Goal: Information Seeking & Learning: Learn about a topic

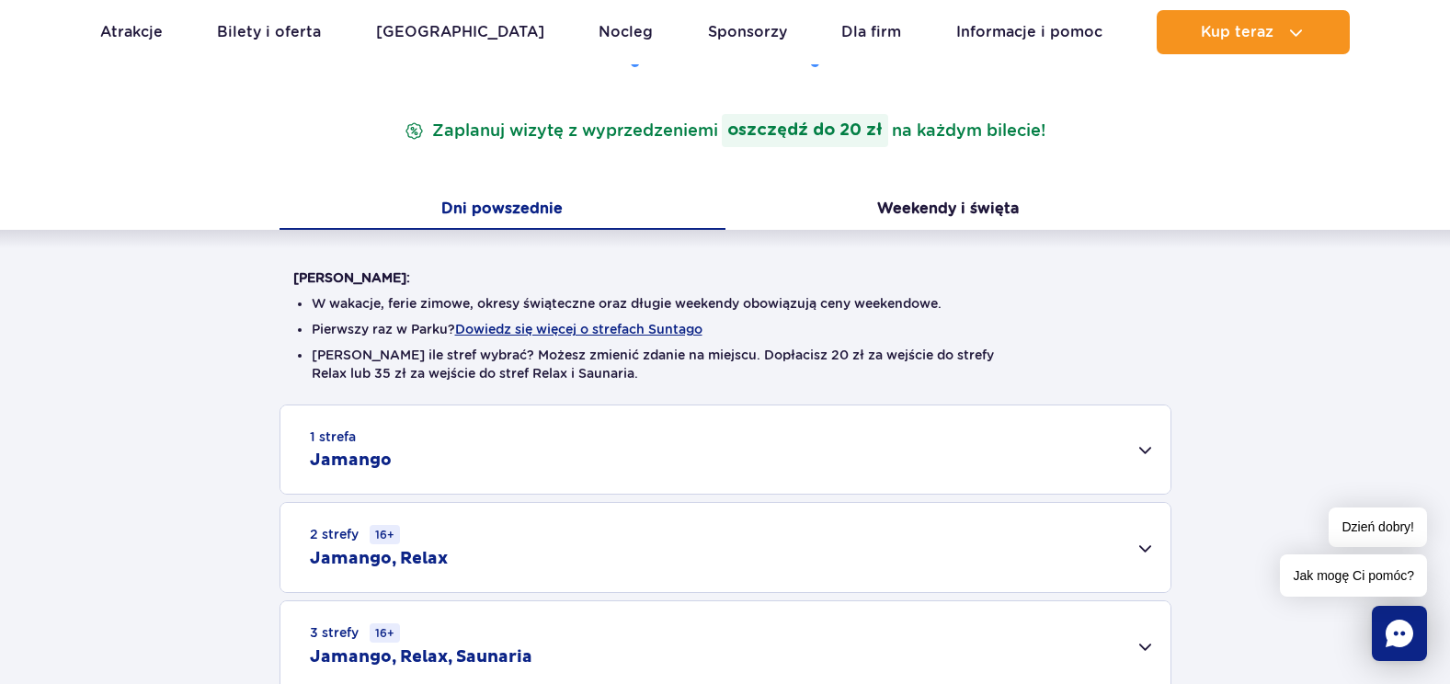
scroll to position [460, 0]
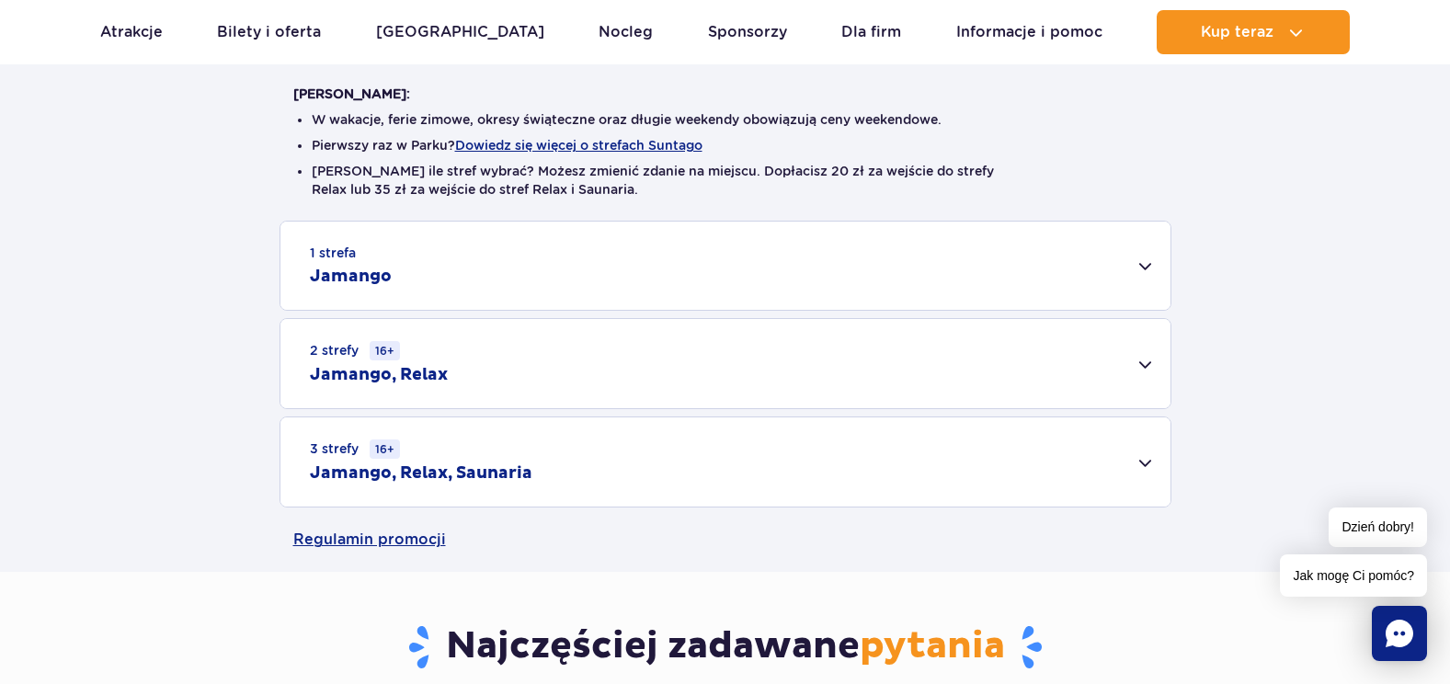
click at [1153, 265] on div "1 strefa Jamango" at bounding box center [725, 266] width 890 height 88
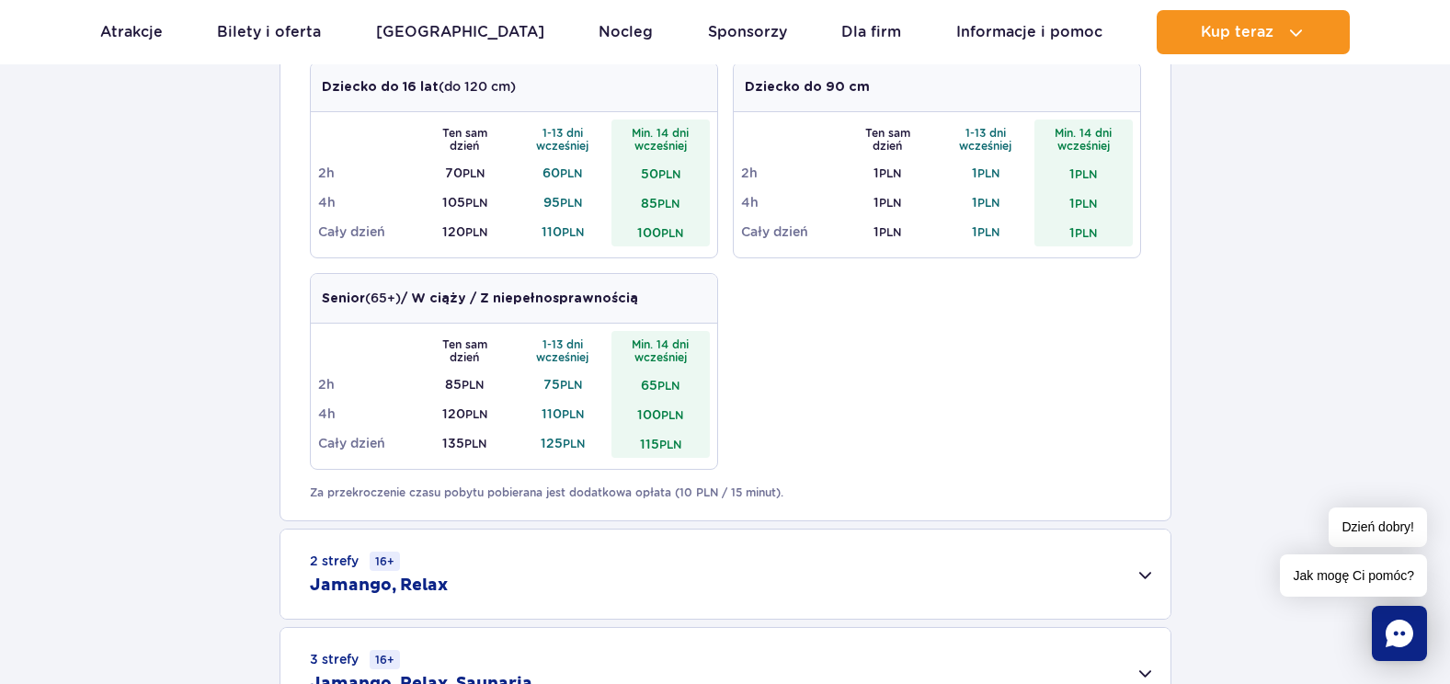
scroll to position [1011, 0]
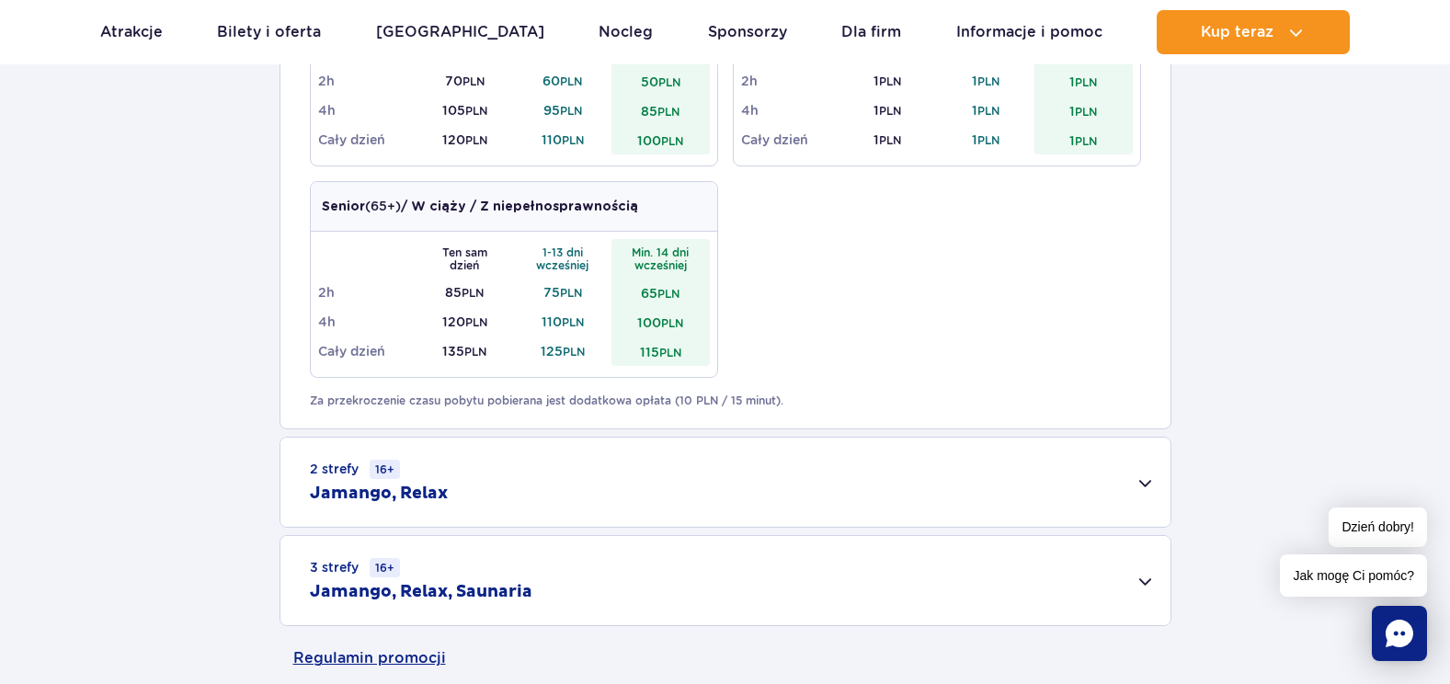
click at [536, 511] on div "2 strefy 16+ Jamango, Relax" at bounding box center [725, 482] width 890 height 89
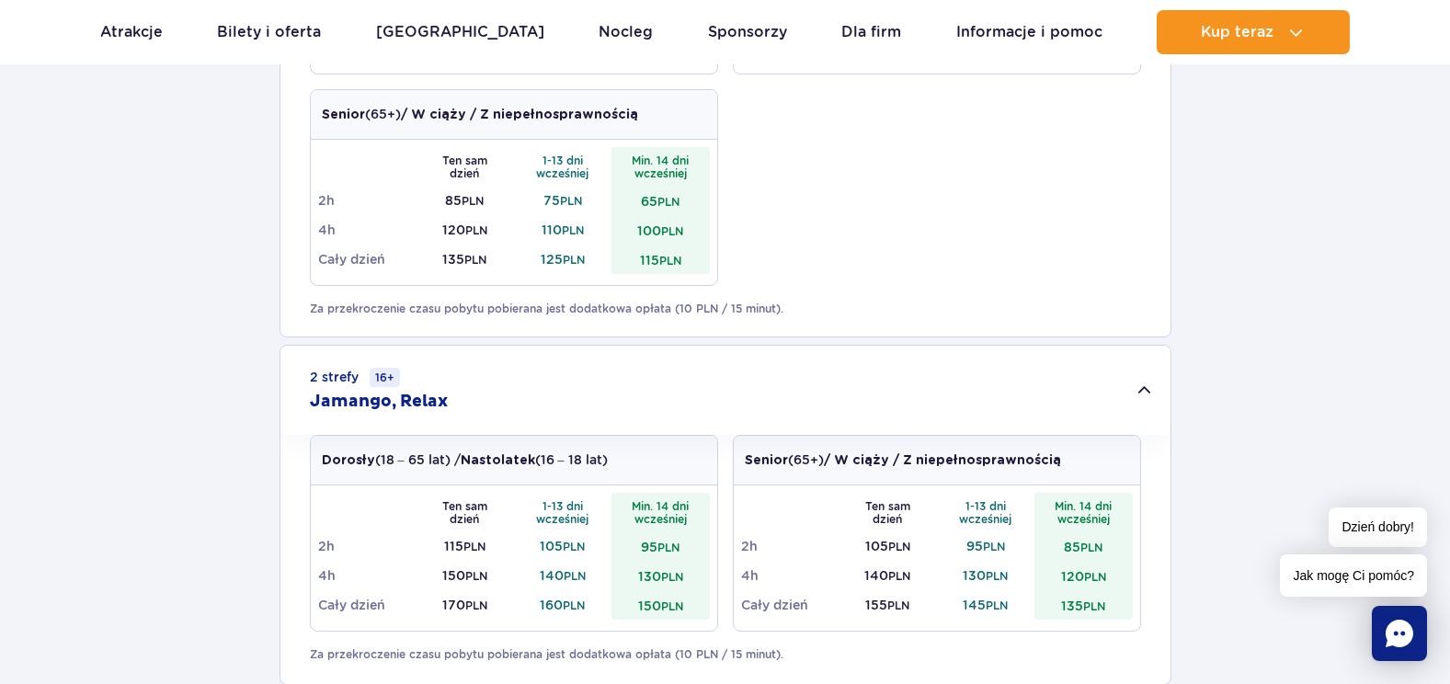
scroll to position [1287, 0]
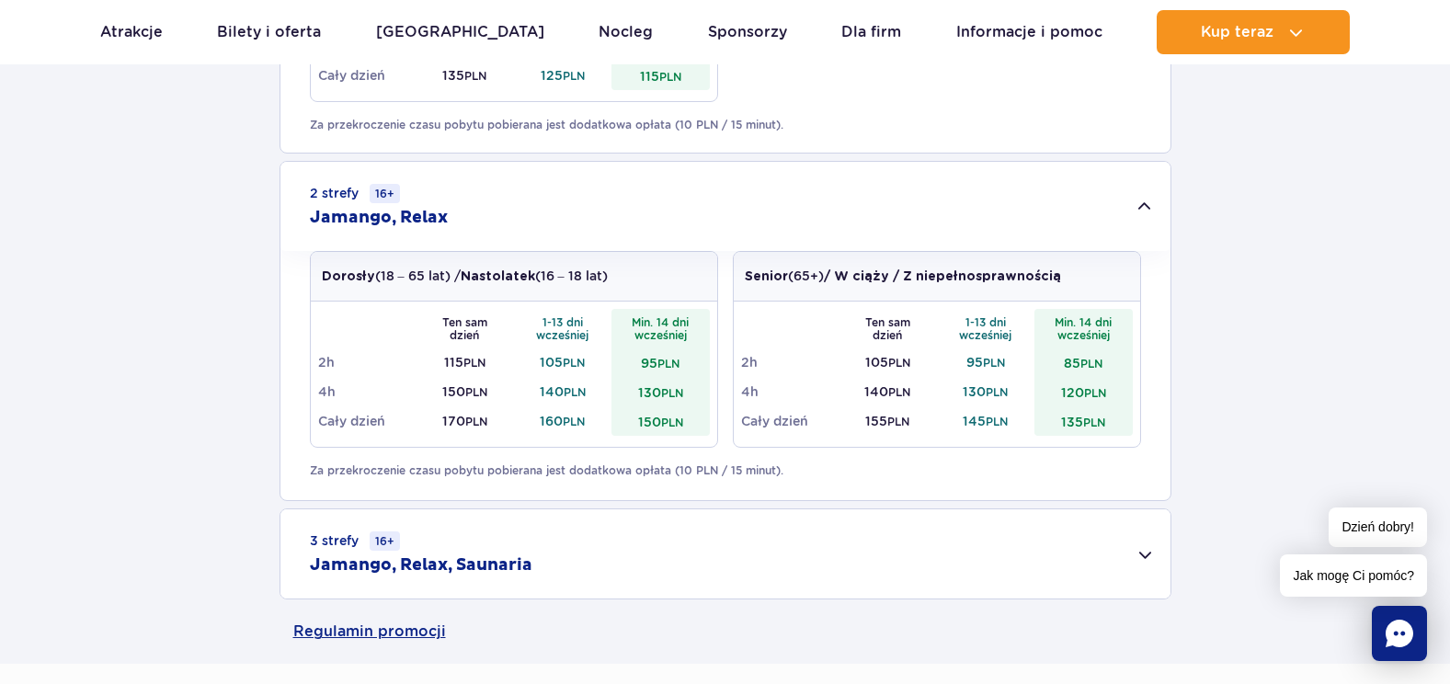
click at [496, 556] on h2 "Jamango, Relax, Saunaria" at bounding box center [421, 565] width 223 height 22
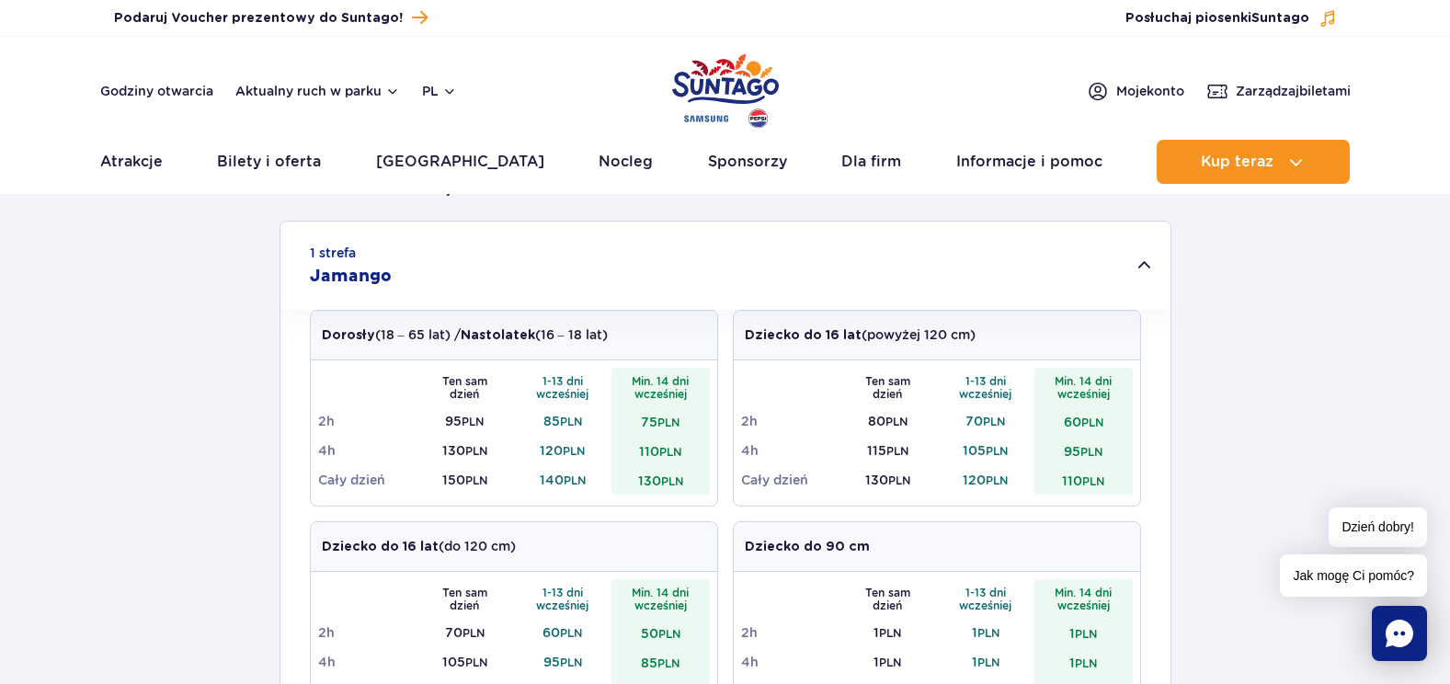
scroll to position [0, 0]
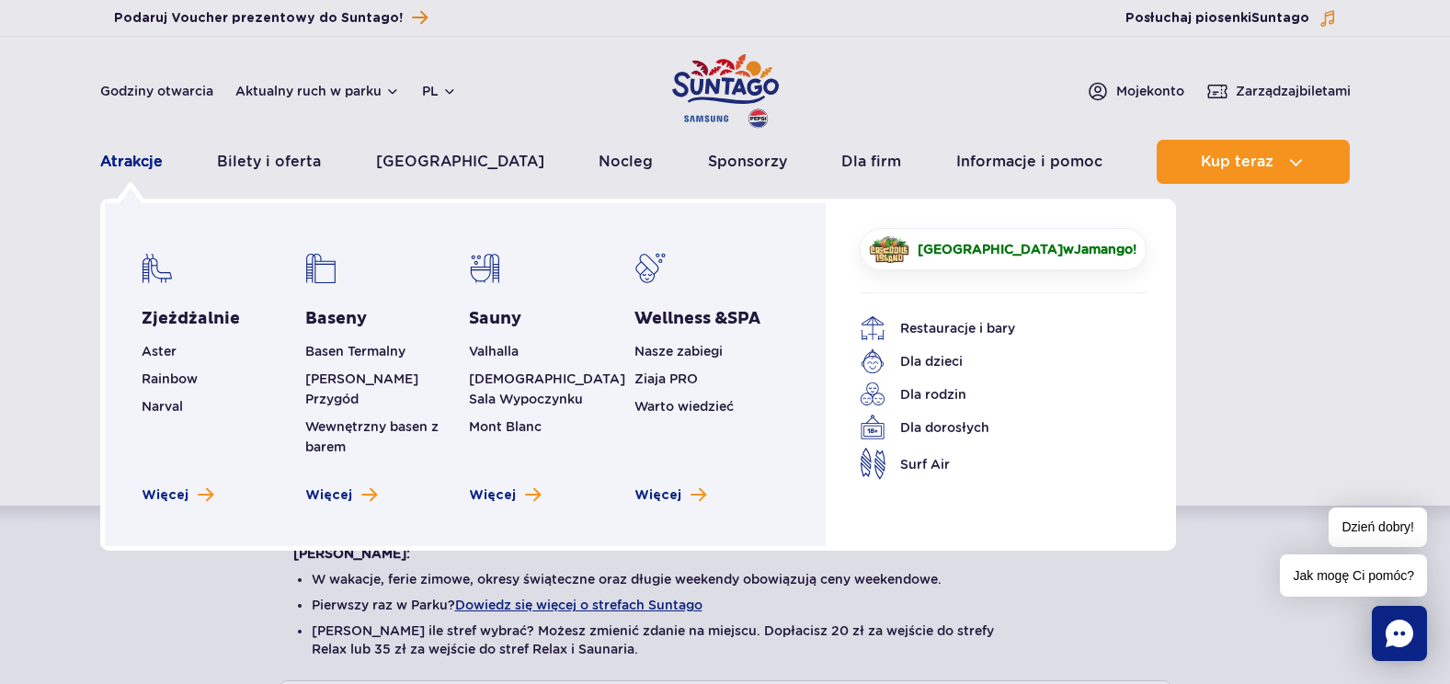
click at [129, 166] on link "Atrakcje" at bounding box center [131, 162] width 63 height 44
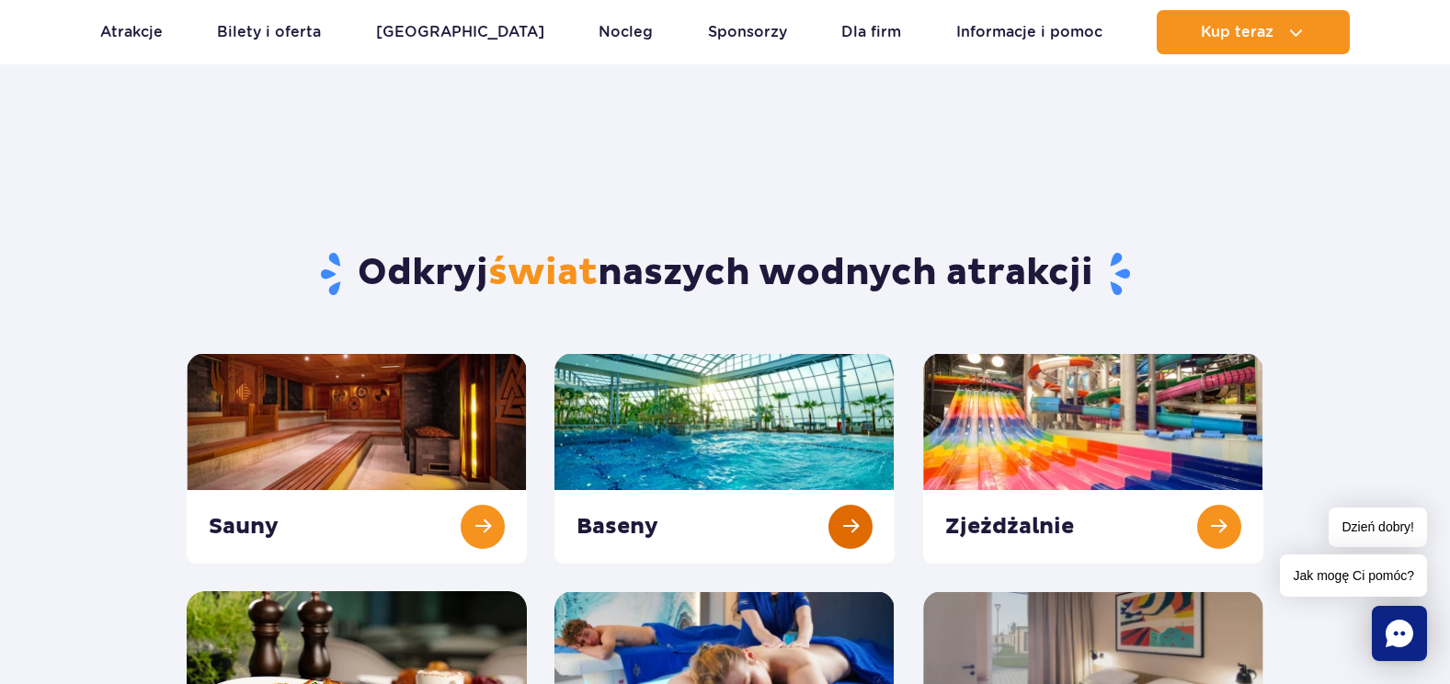
scroll to position [368, 0]
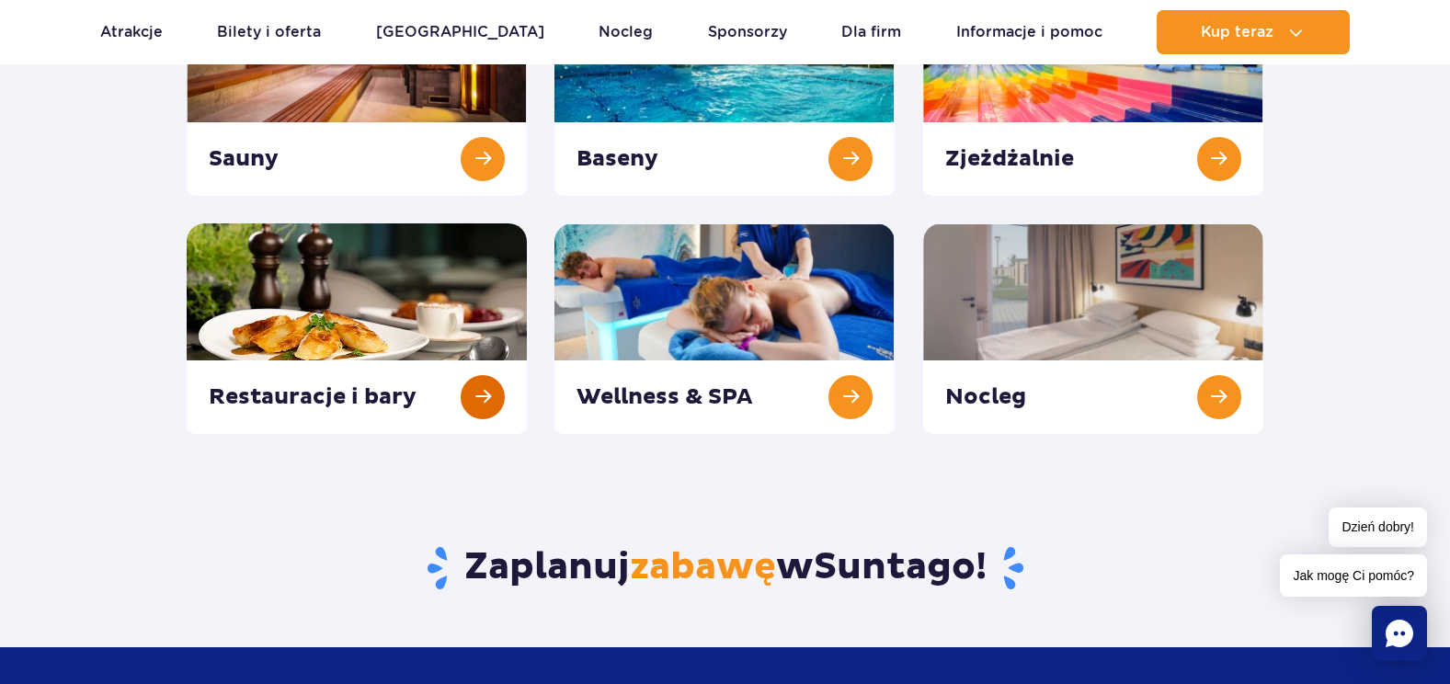
click at [314, 354] on link at bounding box center [357, 328] width 340 height 211
